Goal: Information Seeking & Learning: Learn about a topic

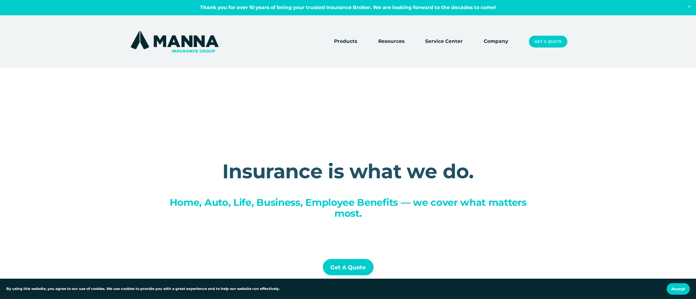
click at [496, 45] on link "Company" at bounding box center [496, 41] width 24 height 9
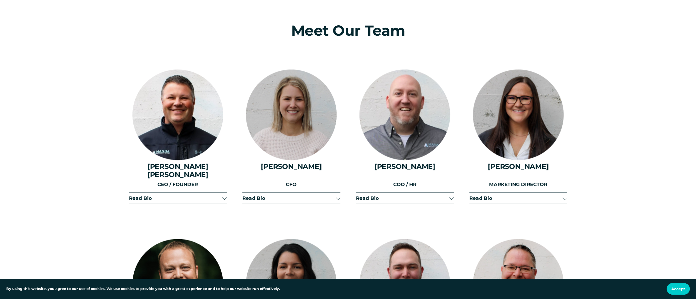
scroll to position [814, 0]
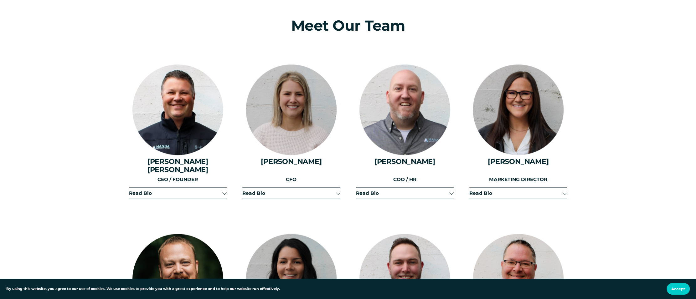
click at [224, 190] on div at bounding box center [224, 192] width 4 height 4
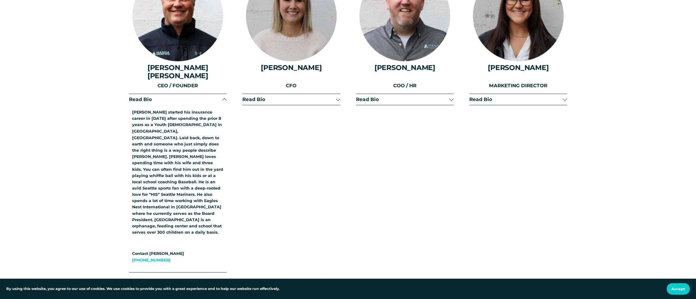
scroll to position [876, 0]
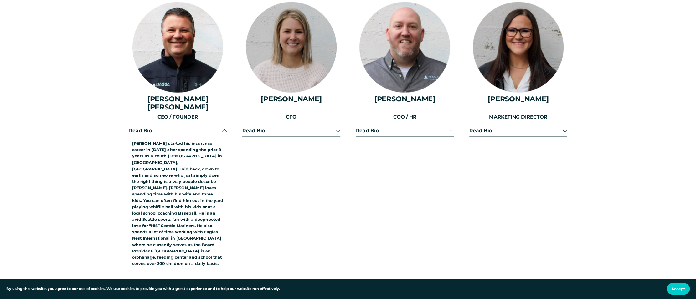
click at [224, 129] on div at bounding box center [224, 131] width 4 height 4
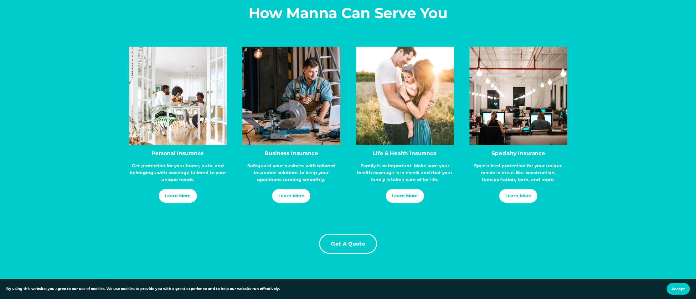
scroll to position [4539, 0]
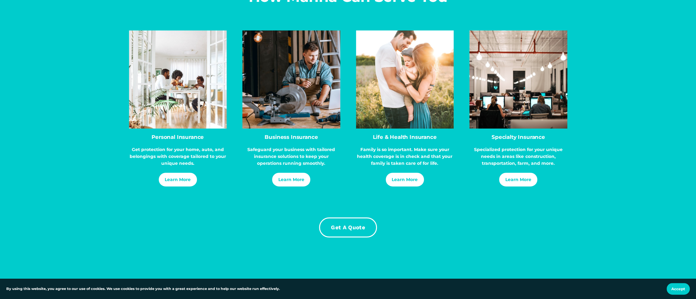
click at [402, 178] on link "Learn More" at bounding box center [405, 179] width 38 height 13
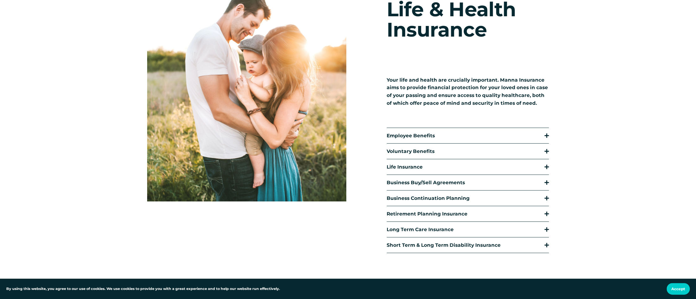
scroll to position [125, 0]
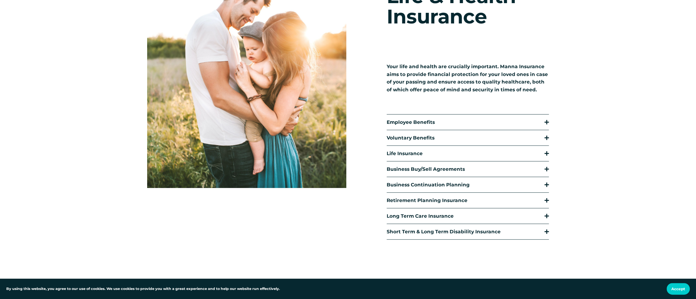
click at [547, 156] on button "Life Insurance" at bounding box center [468, 153] width 162 height 15
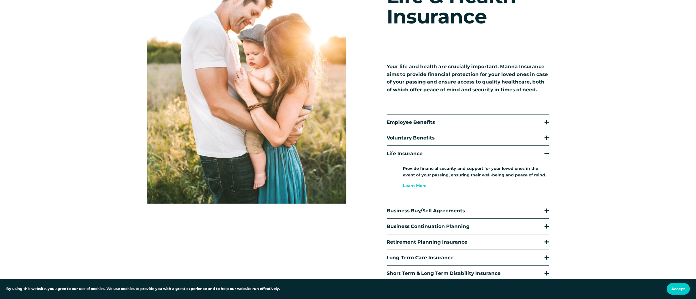
click at [546, 156] on div at bounding box center [546, 153] width 4 height 4
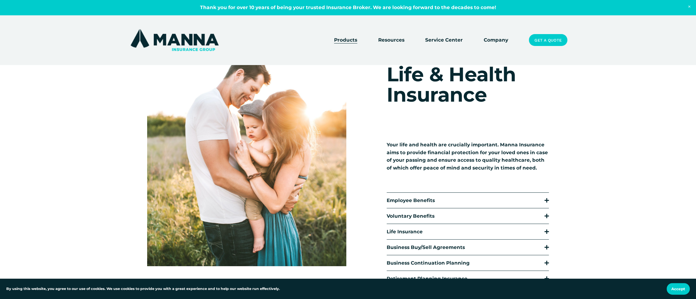
scroll to position [0, 0]
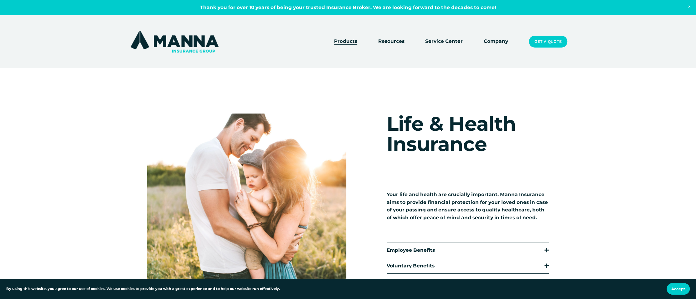
click at [494, 42] on link "Company" at bounding box center [496, 41] width 24 height 9
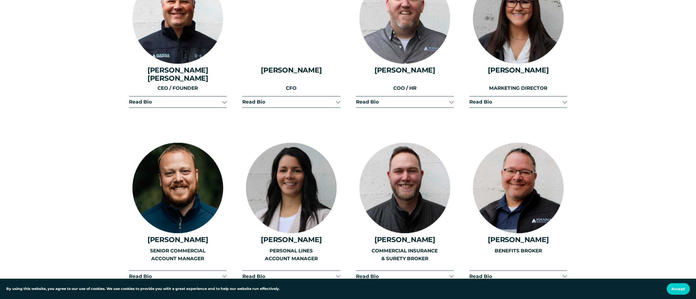
scroll to position [939, 0]
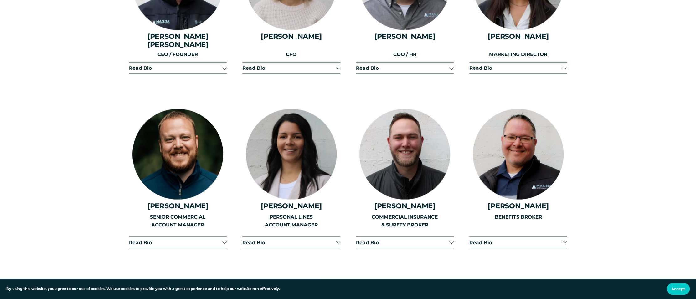
drag, startPoint x: 83, startPoint y: 111, endPoint x: 41, endPoint y: 104, distance: 43.0
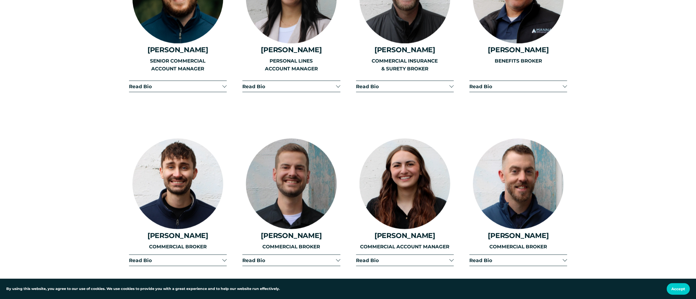
scroll to position [1096, 0]
